Goal: Share content

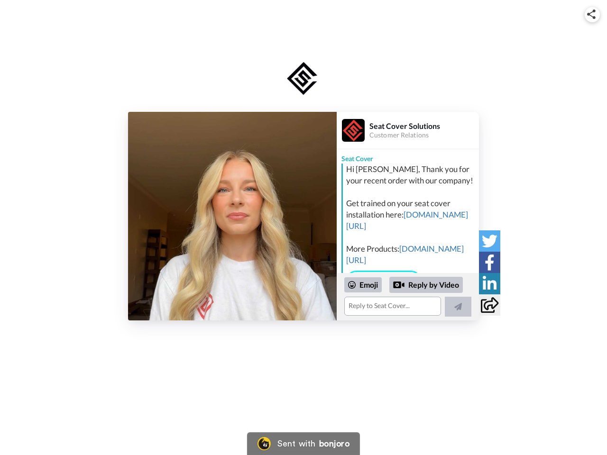
click at [592, 14] on img at bounding box center [591, 13] width 9 height 9
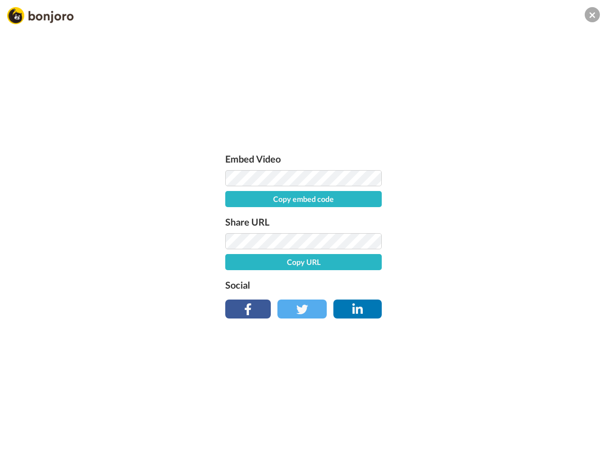
click at [232, 216] on label "Share URL" at bounding box center [303, 221] width 157 height 15
click at [408, 297] on div "Embed Video Copy embed code Share URL Copy URL Social" at bounding box center [303, 278] width 607 height 455
click at [363, 285] on label "Social" at bounding box center [303, 284] width 157 height 15
click at [426, 285] on div "Embed Video Copy embed code Share URL Copy URL Social" at bounding box center [303, 278] width 607 height 455
click at [458, 307] on div "Embed Video Copy embed code Share URL Copy URL Social" at bounding box center [303, 278] width 607 height 455
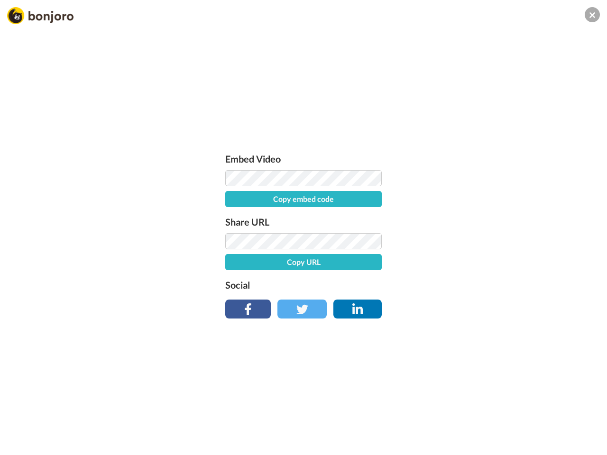
click at [490, 241] on div "Embed Video Copy embed code Share URL Copy URL Social" at bounding box center [303, 278] width 607 height 455
click at [490, 262] on div "Embed Video Copy embed code Share URL Copy URL Social" at bounding box center [303, 278] width 607 height 455
click at [490, 284] on div "Embed Video Copy embed code Share URL Copy URL Social" at bounding box center [303, 278] width 607 height 455
click at [490, 305] on div "Embed Video Copy embed code Share URL Copy URL Social" at bounding box center [303, 278] width 607 height 455
